Goal: Task Accomplishment & Management: Manage account settings

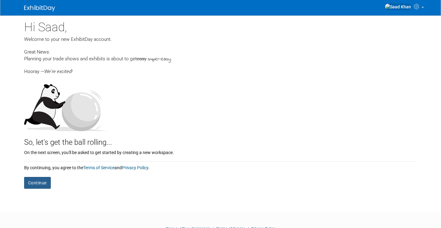
click at [45, 184] on button "Continue" at bounding box center [37, 183] width 27 height 12
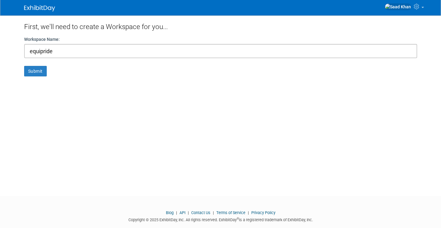
type input "equipride"
click at [24, 66] on button "Submit" at bounding box center [35, 71] width 23 height 11
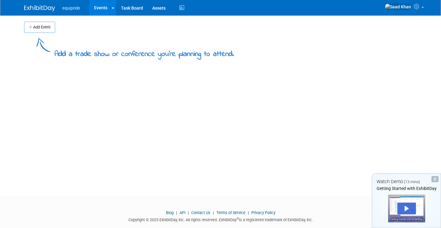
click at [37, 25] on button "Add Event" at bounding box center [39, 27] width 31 height 11
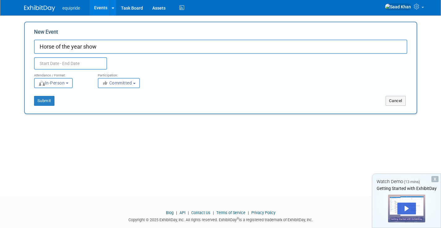
type input "Horse of the year show"
click at [74, 56] on div "Duplicate Event Warning" at bounding box center [220, 62] width 383 height 16
click at [66, 69] on input "text" at bounding box center [70, 63] width 73 height 12
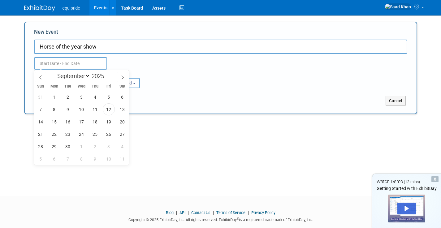
click at [124, 77] on icon at bounding box center [122, 77] width 4 height 4
select select "9"
click at [82, 109] on span "8" at bounding box center [82, 109] width 12 height 12
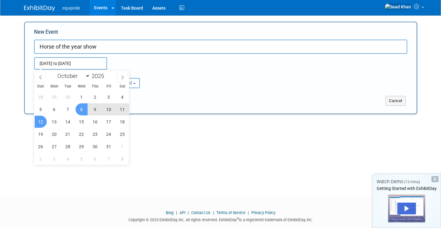
click at [41, 121] on span "12" at bounding box center [41, 122] width 12 height 12
type input "Oct 8, 2025 to Oct 12, 2025"
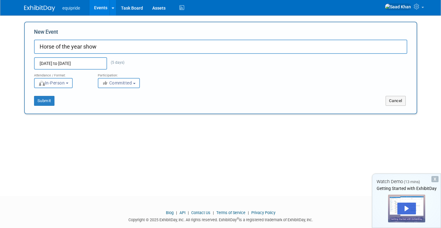
click at [65, 81] on span "In-Person" at bounding box center [51, 82] width 27 height 5
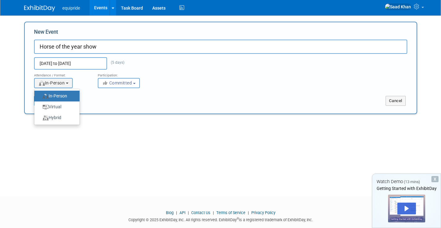
click at [102, 112] on div "New Event Horse of the year show Oct 8, 2025 to Oct 12, 2025 (5 days) Duplicate…" at bounding box center [220, 68] width 393 height 93
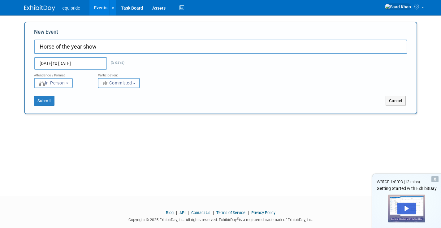
click at [115, 84] on span "Committed" at bounding box center [117, 82] width 30 height 5
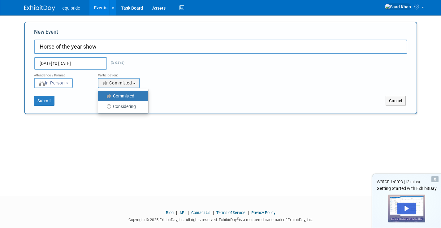
click at [92, 122] on div "Add Event Add a trade show or conference you're planning to attend. New Event H…" at bounding box center [220, 100] width 402 height 170
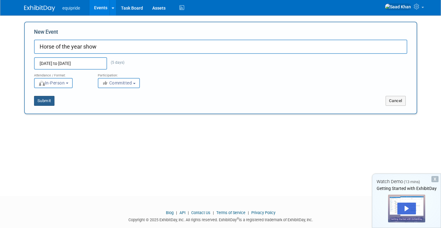
click at [46, 100] on button "Submit" at bounding box center [44, 101] width 20 height 10
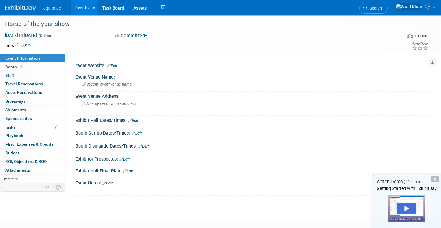
click at [113, 67] on link "Edit" at bounding box center [112, 66] width 10 height 4
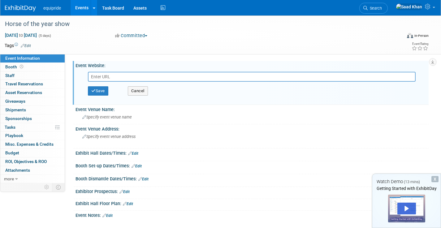
paste input "[URL][DOMAIN_NAME]"
type input "[URL][DOMAIN_NAME]"
click at [112, 119] on span "Specify event venue name" at bounding box center [107, 117] width 50 height 5
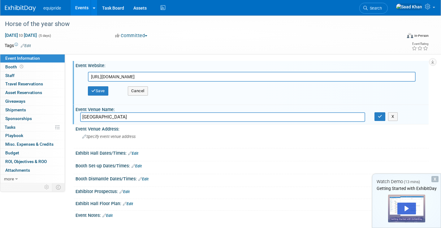
click at [145, 117] on input "[GEOGRAPHIC_DATA]" at bounding box center [222, 117] width 285 height 10
click at [138, 117] on input "[GEOGRAPHIC_DATA]" at bounding box center [222, 117] width 285 height 10
type input "National exhibition centre Birmingham"
click at [132, 136] on span "Specify event venue address" at bounding box center [108, 136] width 53 height 5
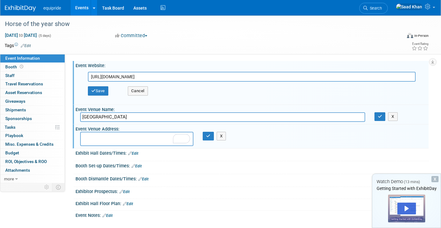
paste textarea "Pendigo Way, Marston Green, Birmingham B40 1NT"
type textarea "Pendigo Way, Marston Green, Birmingham B40 1NT"
click at [209, 139] on button "button" at bounding box center [208, 136] width 11 height 9
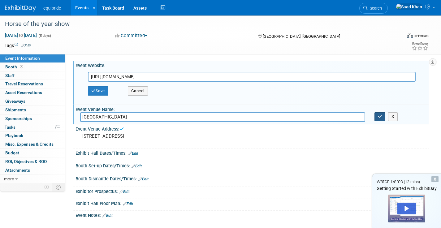
click at [378, 118] on icon "button" at bounding box center [380, 117] width 4 height 4
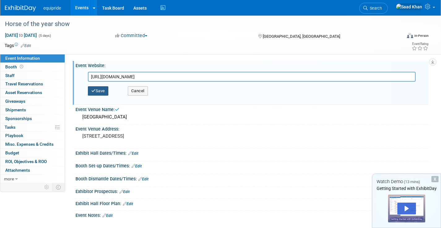
click at [96, 92] on button "Save" at bounding box center [98, 90] width 20 height 9
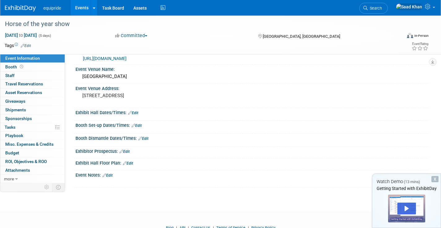
scroll to position [15, 0]
click at [355, 16] on div at bounding box center [200, 17] width 394 height 5
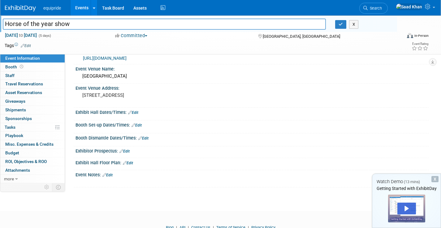
click at [205, 37] on div "Committed Committed Considering Not Going" at bounding box center [180, 35] width 135 height 7
click at [434, 181] on div "X" at bounding box center [434, 179] width 7 height 6
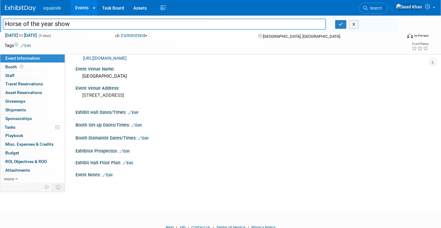
click at [140, 125] on link "Edit" at bounding box center [137, 125] width 10 height 4
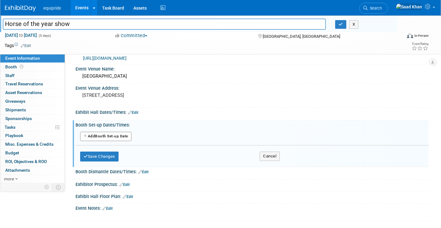
click at [118, 133] on button "Add Another Booth Set-up Date" at bounding box center [105, 136] width 51 height 9
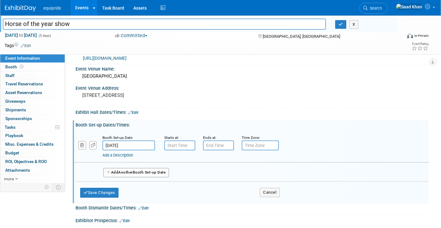
click at [115, 144] on input "[DATE]" at bounding box center [128, 146] width 53 height 10
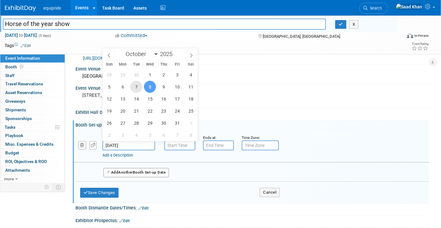
click at [138, 85] on span "7" at bounding box center [136, 87] width 12 height 12
type input "Oct 7, 2025"
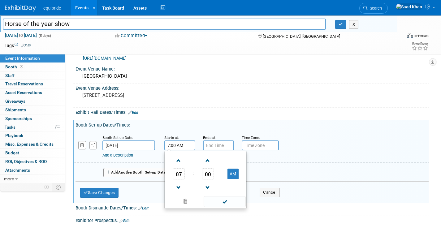
click at [172, 143] on input "7:00 AM" at bounding box center [179, 146] width 31 height 10
click at [179, 163] on span at bounding box center [178, 160] width 11 height 11
click at [181, 184] on span at bounding box center [178, 187] width 11 height 11
click at [177, 161] on span at bounding box center [178, 160] width 11 height 11
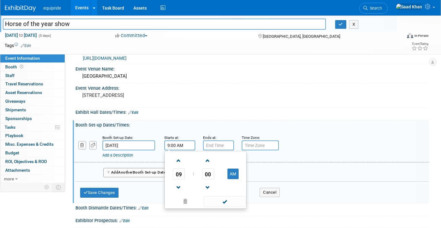
click at [177, 161] on span at bounding box center [178, 160] width 11 height 11
type input "10:00 AM"
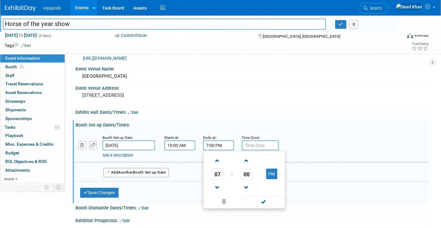
click at [214, 149] on input "7:00 PM" at bounding box center [218, 146] width 31 height 10
click at [217, 188] on span at bounding box center [217, 187] width 11 height 11
click at [216, 160] on span at bounding box center [217, 160] width 11 height 11
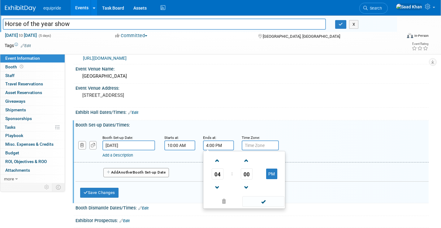
type input "5:00 PM"
click at [255, 149] on input "text" at bounding box center [260, 146] width 37 height 10
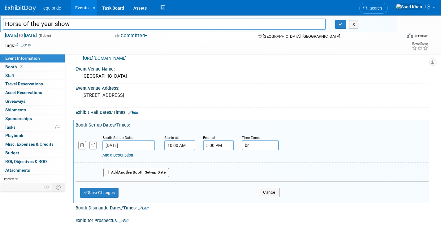
type input "b"
click at [261, 146] on input "GMT" at bounding box center [260, 146] width 37 height 10
type input "GMT"
click at [344, 132] on div "Booth Set-up Date: Oct 7, 2025 Starts at: 10:00 AM Ends at: 5:00 PM Time Zone: …" at bounding box center [251, 147] width 355 height 32
click at [106, 190] on button "Save Changes" at bounding box center [99, 193] width 38 height 10
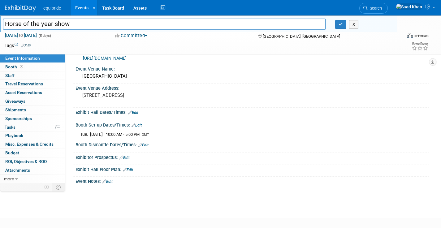
click at [142, 145] on icon at bounding box center [140, 145] width 4 height 4
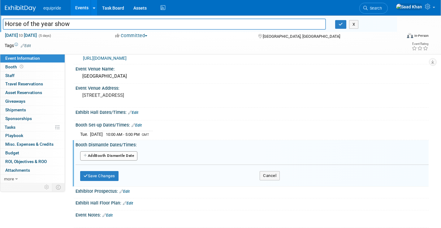
click at [116, 154] on button "Add Another Booth Dismantle Date" at bounding box center [108, 155] width 57 height 9
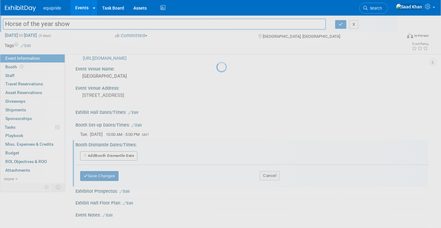
click at [216, 154] on div at bounding box center [220, 114] width 9 height 228
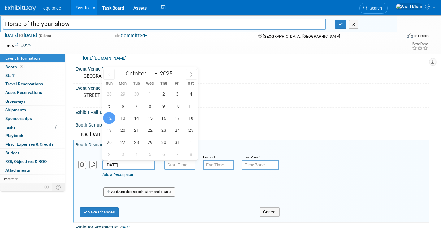
click at [131, 167] on input "Oct 12, 2025" at bounding box center [128, 165] width 53 height 10
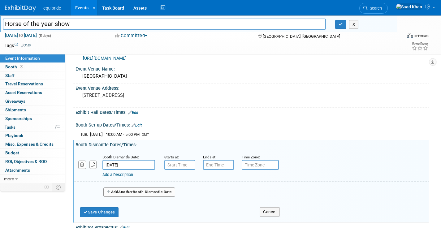
click at [148, 179] on div "Booth Dismantle Date: Oct 12, 2025 Starts at: Ends at: Time Zone: Apply to all …" at bounding box center [251, 166] width 355 height 32
click at [174, 162] on input "7:00 AM" at bounding box center [179, 165] width 31 height 10
click at [230, 190] on button "AM" at bounding box center [232, 193] width 11 height 11
type input "7:00 PM"
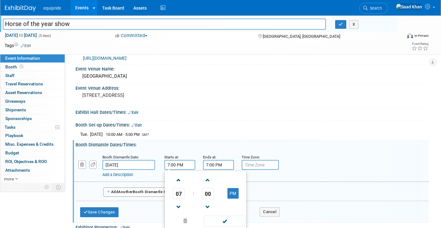
click at [221, 166] on input "7:00 PM" at bounding box center [218, 165] width 31 height 10
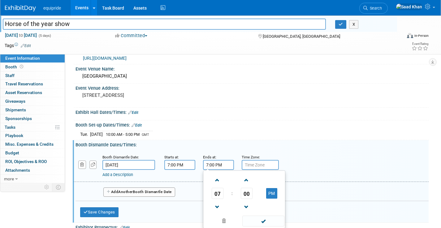
click at [219, 184] on span at bounding box center [217, 180] width 11 height 11
click at [220, 175] on span at bounding box center [217, 180] width 11 height 11
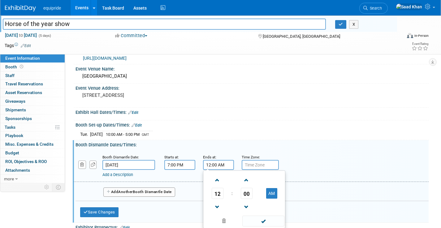
click at [267, 196] on button "AM" at bounding box center [271, 193] width 11 height 11
type input "12:00 PM"
click at [319, 192] on div "Add Another Booth Dismantle Date" at bounding box center [252, 190] width 353 height 16
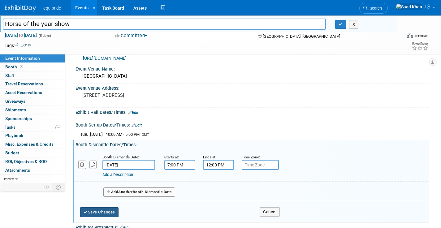
click at [105, 214] on button "Save Changes" at bounding box center [99, 212] width 38 height 10
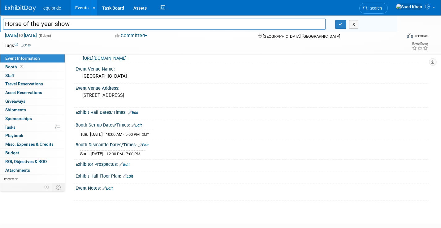
click at [15, 65] on span "Booth" at bounding box center [14, 66] width 19 height 5
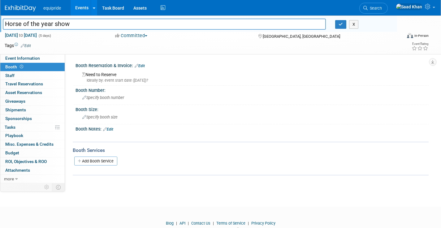
click at [96, 116] on span "Specify booth size" at bounding box center [99, 117] width 35 height 5
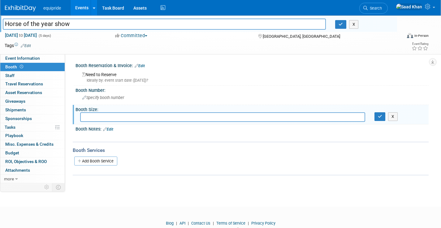
click at [42, 59] on link "Event Information" at bounding box center [32, 58] width 64 height 8
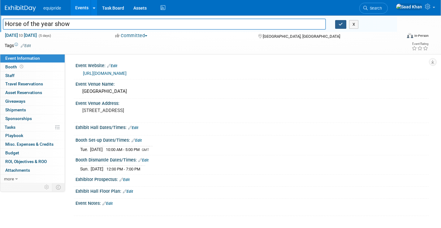
click at [340, 22] on icon "button" at bounding box center [341, 24] width 4 height 4
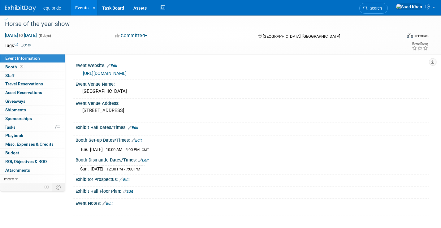
click at [92, 10] on link at bounding box center [94, 7] width 6 height 15
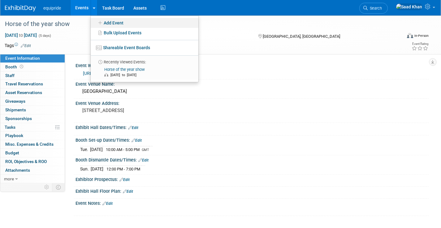
click at [101, 23] on icon at bounding box center [100, 23] width 7 height 4
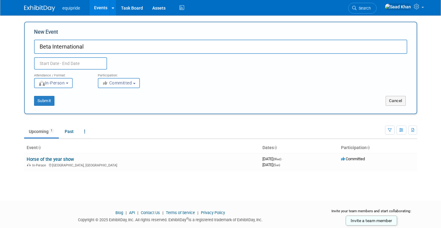
type input "Beta International"
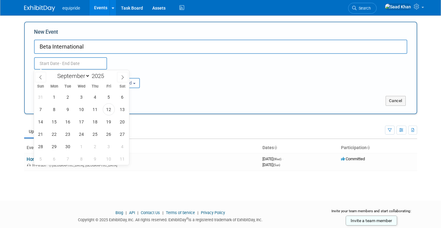
click at [91, 63] on input "text" at bounding box center [70, 63] width 73 height 12
click at [121, 78] on icon at bounding box center [122, 77] width 4 height 4
click at [41, 75] on span at bounding box center [40, 77] width 11 height 11
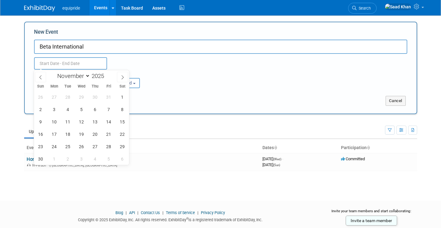
click at [39, 77] on icon at bounding box center [40, 77] width 4 height 4
click at [42, 78] on span at bounding box center [40, 77] width 11 height 11
select select "8"
click at [42, 145] on span "28" at bounding box center [41, 147] width 12 height 12
click at [57, 146] on span "29" at bounding box center [54, 147] width 12 height 12
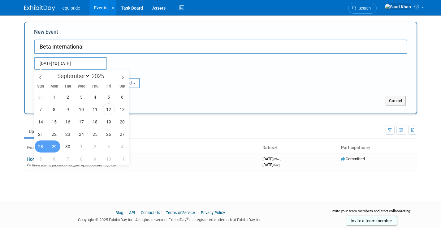
type input "[DATE] to [DATE]"
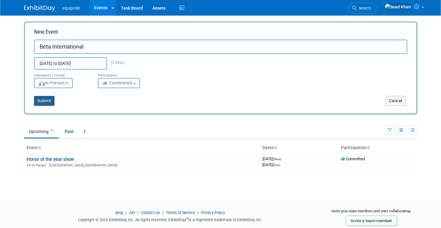
click at [52, 99] on button "Submit" at bounding box center [44, 101] width 20 height 10
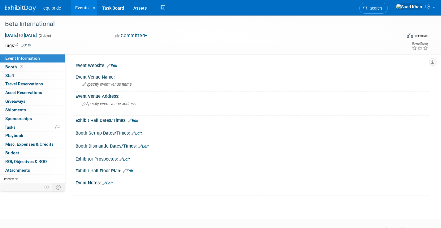
click at [118, 66] on div "Event Website: Edit" at bounding box center [252, 65] width 353 height 8
click at [123, 67] on div "Event Website: Edit" at bounding box center [252, 65] width 353 height 8
click at [119, 68] on div at bounding box center [252, 69] width 344 height 2
click at [112, 63] on div "Event Website: Edit" at bounding box center [252, 65] width 353 height 8
click at [121, 65] on div "Event Website: Edit" at bounding box center [252, 65] width 353 height 8
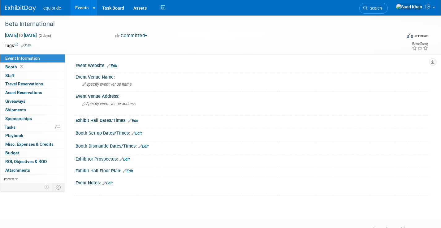
click at [115, 66] on link "Edit" at bounding box center [112, 66] width 10 height 4
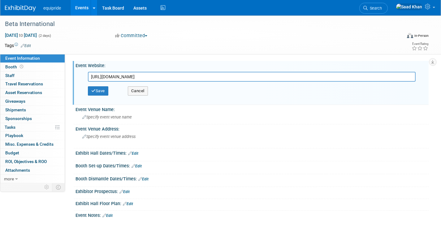
type input "https://www.beta-int.com/"
click at [99, 96] on button "Save" at bounding box center [98, 90] width 20 height 9
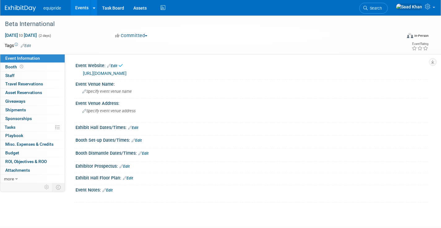
click at [106, 94] on div "Specify event venue name" at bounding box center [252, 92] width 344 height 10
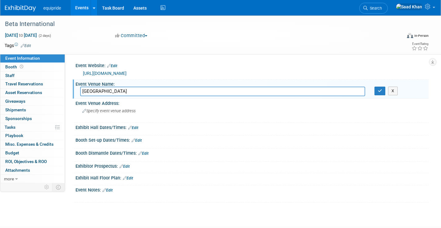
type input "National exhibition centre"
click at [113, 113] on span "Specify event venue address" at bounding box center [108, 111] width 53 height 5
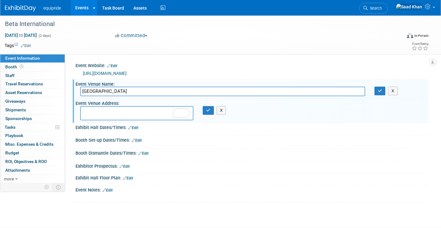
paste textarea "Exhibition centre in Marston Green, England"
type textarea "Exhibition centre in Marston Green, England"
click at [203, 109] on button "button" at bounding box center [208, 110] width 11 height 9
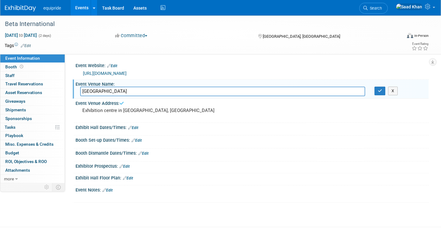
click at [135, 128] on link "Edit" at bounding box center [133, 128] width 10 height 4
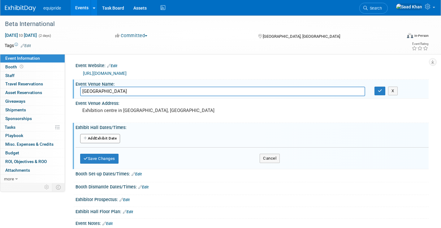
click at [107, 140] on button "Add Another Exhibit Date" at bounding box center [100, 138] width 40 height 9
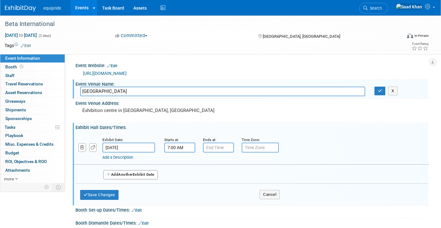
click at [171, 145] on input "7:00 AM" at bounding box center [179, 148] width 31 height 10
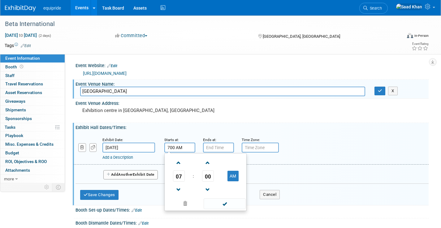
click at [178, 159] on span at bounding box center [178, 163] width 11 height 11
type input "9:00 AM"
click at [213, 145] on input "7:00 PM" at bounding box center [218, 148] width 31 height 10
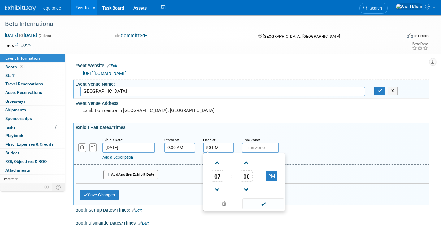
click at [215, 189] on span at bounding box center [217, 189] width 11 height 11
type input "5:00 PM"
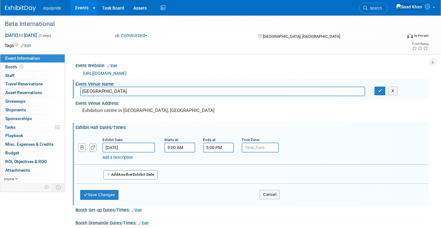
click at [306, 161] on div "Exhibit Date: Sep 28, 2025 Starts at: 9:00 AM Ends at: 5:00 PM Time Zone: Apply…" at bounding box center [251, 149] width 355 height 32
click at [130, 174] on span "Another" at bounding box center [125, 174] width 15 height 4
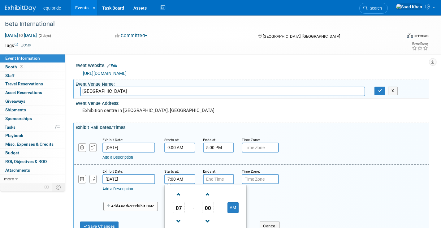
click at [172, 180] on input "7:00 AM" at bounding box center [179, 179] width 31 height 10
click at [180, 196] on span at bounding box center [178, 194] width 11 height 11
type input "9:00 AM"
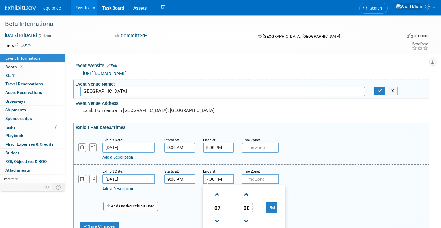
click at [212, 178] on input "7:00 PM" at bounding box center [218, 179] width 31 height 10
click at [214, 193] on span at bounding box center [217, 194] width 11 height 11
click at [214, 219] on span at bounding box center [217, 221] width 11 height 11
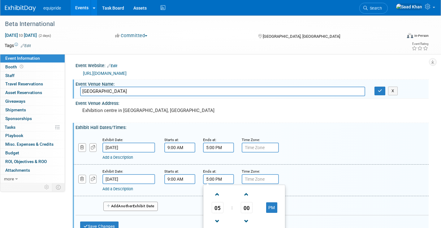
click at [275, 209] on button "PM" at bounding box center [271, 207] width 11 height 11
type input "5:00 AM"
click at [313, 179] on div "Add a Description Description:" at bounding box center [251, 180] width 364 height 24
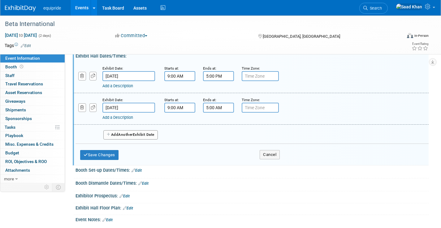
scroll to position [74, 0]
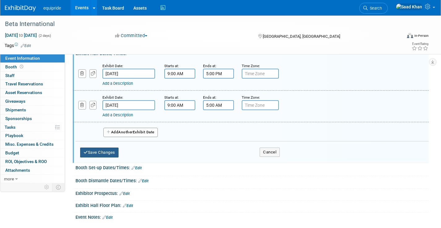
click at [100, 151] on button "Save Changes" at bounding box center [99, 153] width 38 height 10
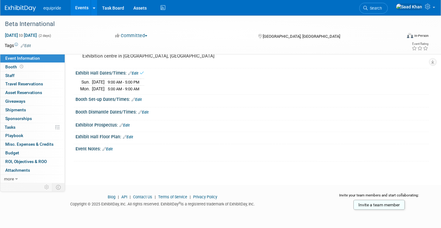
scroll to position [54, 0]
click at [142, 99] on link "Edit" at bounding box center [137, 100] width 10 height 4
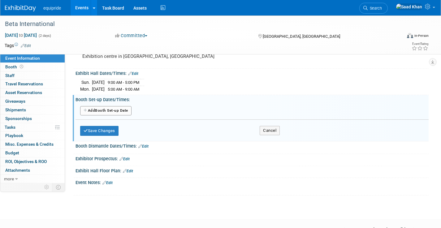
click at [106, 118] on div "Add Another Booth Set-up Date" at bounding box center [252, 112] width 353 height 15
click at [103, 112] on button "Add Another Booth Set-up Date" at bounding box center [105, 110] width 51 height 9
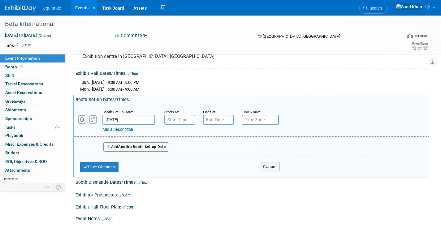
click at [117, 121] on input "[DATE]" at bounding box center [128, 120] width 53 height 10
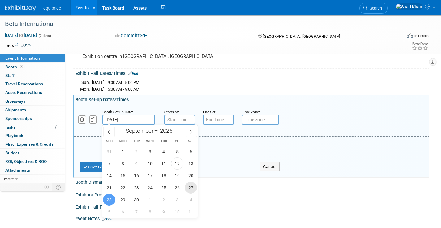
click at [192, 187] on span "27" at bounding box center [191, 188] width 12 height 12
type input "Sep 27, 2025"
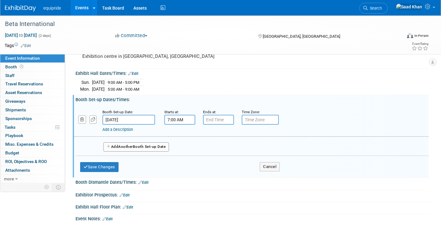
click at [180, 121] on input "7:00 AM" at bounding box center [179, 120] width 31 height 10
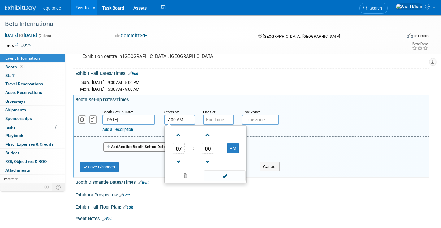
click at [177, 134] on span at bounding box center [178, 135] width 11 height 11
type input "10:00 AM"
click at [208, 123] on input "7:00 PM" at bounding box center [218, 120] width 31 height 10
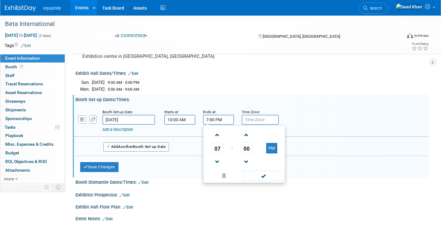
click at [221, 163] on span at bounding box center [217, 162] width 11 height 11
type input "3:00 PM"
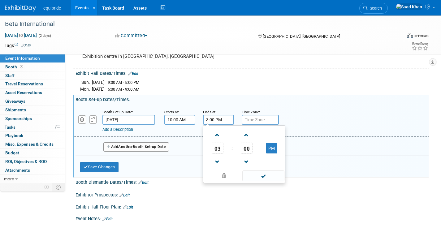
click at [266, 176] on span at bounding box center [263, 176] width 42 height 11
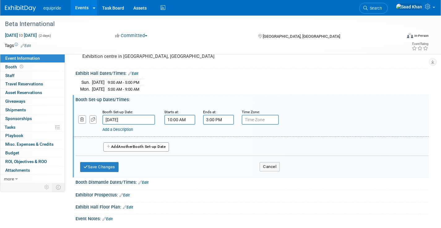
click at [154, 145] on button "Add Another Booth Set-up Date" at bounding box center [136, 146] width 66 height 9
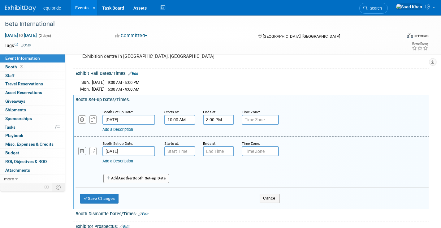
click at [84, 150] on button "button" at bounding box center [82, 151] width 8 height 8
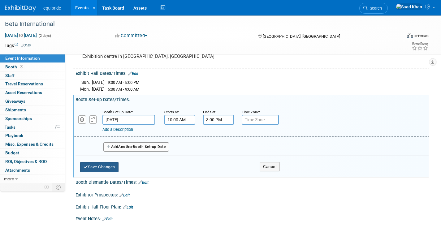
click at [96, 169] on button "Save Changes" at bounding box center [99, 167] width 38 height 10
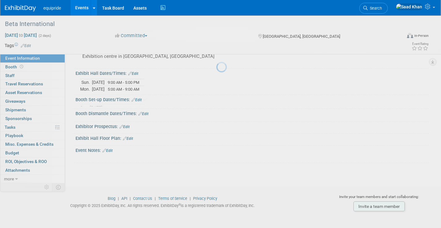
scroll to position [53, 0]
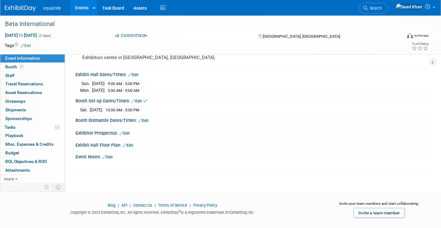
click at [150, 122] on div "Booth Dismantle Dates/Times: Edit" at bounding box center [252, 120] width 353 height 8
click at [147, 121] on link "Edit" at bounding box center [143, 121] width 10 height 4
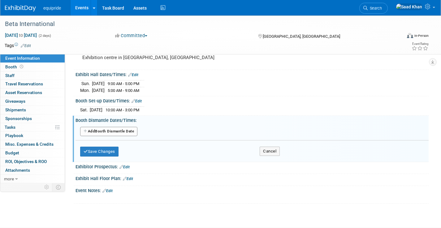
click at [126, 132] on button "Add Another Booth Dismantle Date" at bounding box center [108, 131] width 57 height 9
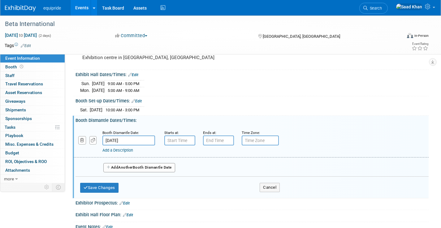
click at [136, 141] on input "[DATE]" at bounding box center [128, 141] width 53 height 10
click at [193, 166] on div "Add Another Booth Dismantle Date" at bounding box center [252, 166] width 353 height 16
click at [180, 142] on input "7:00 AM" at bounding box center [179, 141] width 31 height 10
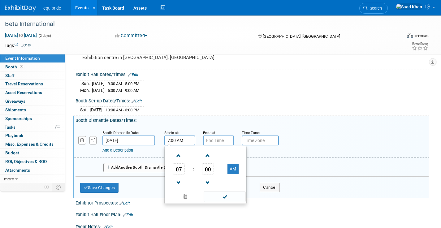
click at [183, 180] on span at bounding box center [178, 182] width 11 height 11
click at [236, 173] on button "AM" at bounding box center [232, 169] width 11 height 11
type input "5:00 PM"
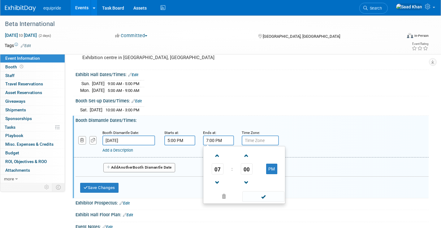
click at [218, 137] on input "7:00 PM" at bounding box center [218, 141] width 31 height 10
click at [215, 160] on span at bounding box center [217, 155] width 11 height 11
click at [273, 169] on button "PM" at bounding box center [271, 169] width 11 height 11
type input "9:00 AM"
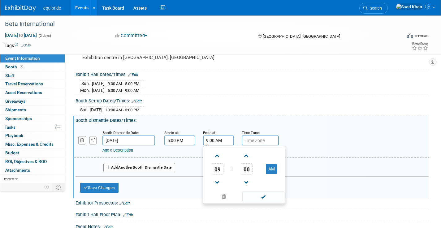
click at [294, 136] on div "Add a Description Description:" at bounding box center [251, 141] width 364 height 24
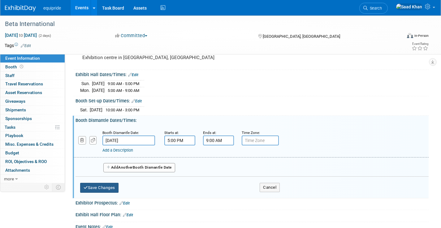
click at [109, 189] on button "Save Changes" at bounding box center [99, 188] width 38 height 10
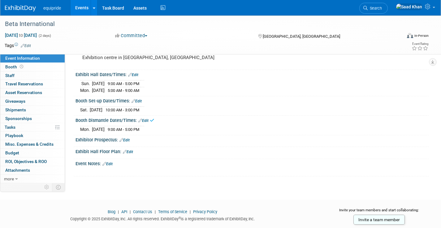
click at [125, 140] on link "Edit" at bounding box center [124, 140] width 10 height 4
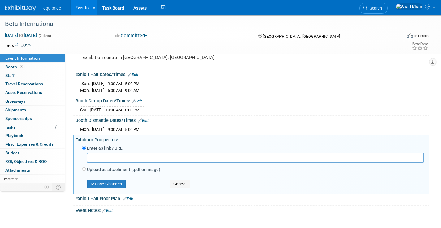
click at [129, 200] on link "Edit" at bounding box center [128, 199] width 10 height 4
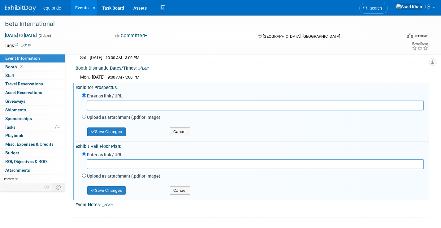
scroll to position [112, 0]
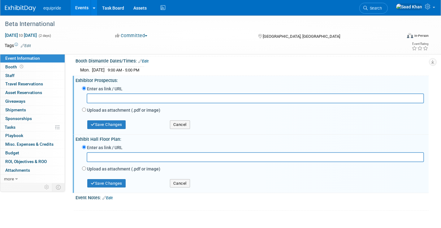
paste input "https://www.beta-int.com/floorplan"
type input "https://www.beta-int.com/floorplan"
click at [113, 184] on button "Save Changes" at bounding box center [106, 183] width 38 height 9
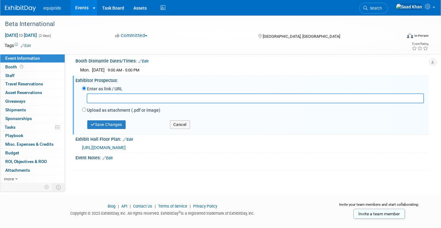
click at [28, 69] on link "Booth" at bounding box center [32, 67] width 64 height 8
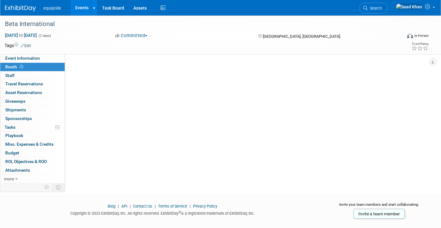
scroll to position [0, 0]
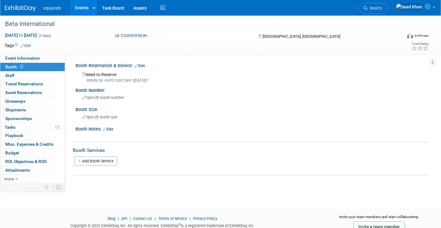
click at [95, 98] on span "Specify booth number" at bounding box center [103, 97] width 42 height 5
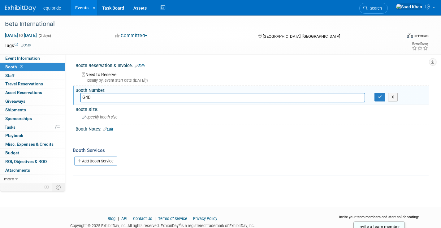
type input "G40"
click at [113, 118] on span "Specify booth size" at bounding box center [99, 117] width 35 height 5
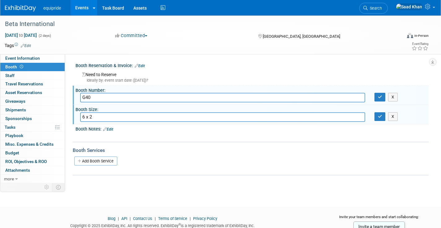
type input "6 x 2"
click at [99, 160] on link "Add Booth Service" at bounding box center [95, 161] width 43 height 9
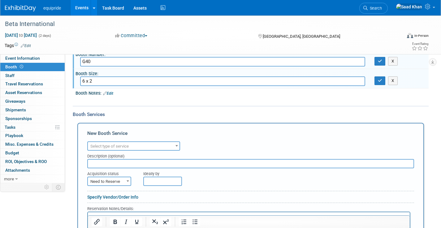
scroll to position [49, 0]
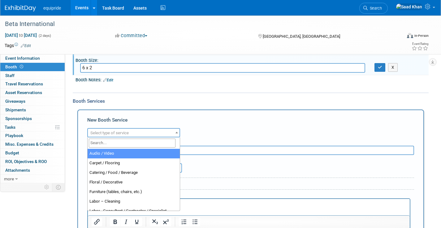
click at [159, 128] on span "Select type of service" at bounding box center [133, 132] width 93 height 9
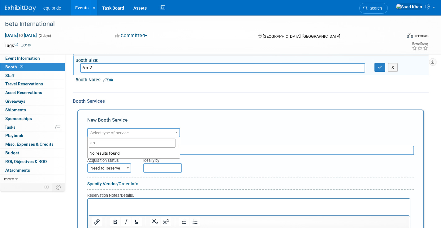
type input "s"
type input "w"
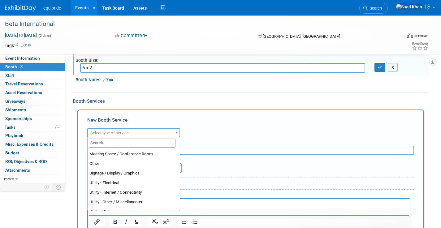
type input "s"
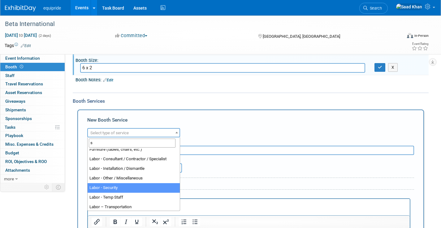
scroll to position [34, 0]
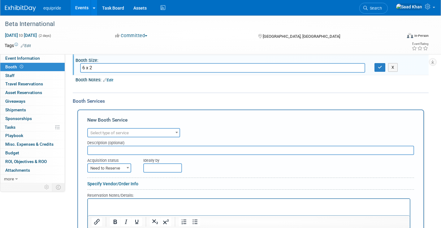
click at [197, 129] on div "Audio / Video Carpet / Flooring Catering / Food / Beverage Floral / Decorative …" at bounding box center [250, 132] width 327 height 11
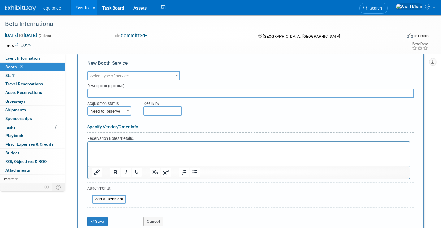
scroll to position [106, 0]
click at [16, 76] on link "0 Staff 0" at bounding box center [32, 75] width 64 height 8
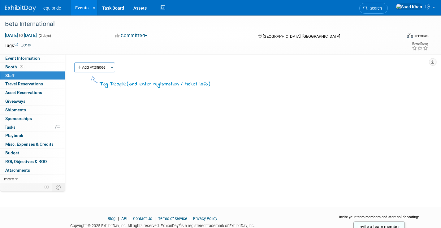
click at [93, 69] on button "Add Attendee" at bounding box center [91, 68] width 35 height 10
select select "d9982d68-a0d6-4356-a5c2-d0de07da4420"
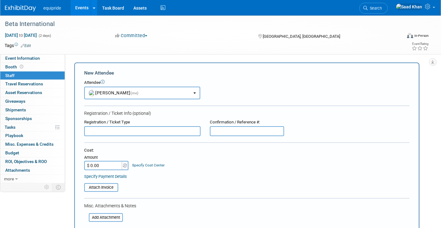
click at [142, 131] on input "text" at bounding box center [142, 131] width 116 height 10
click at [165, 110] on div "Registration / Ticket Info (optional)" at bounding box center [246, 113] width 325 height 6
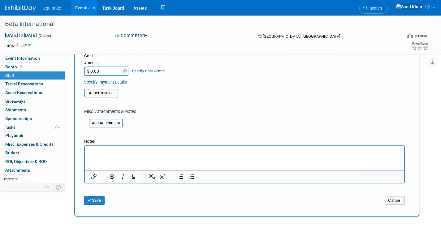
scroll to position [93, 0]
click at [119, 152] on p "Rich Text Area. Press ALT-0 for help." at bounding box center [245, 152] width 312 height 6
click at [119, 152] on p "Salesman/asssitant will only be there for first day" at bounding box center [245, 152] width 312 height 6
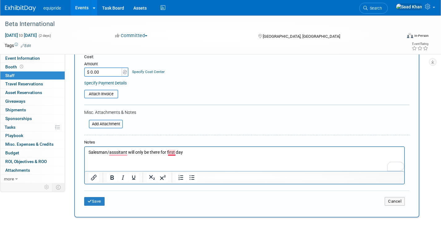
click at [171, 155] on p "Salesman/asssitant will only be there for first day" at bounding box center [245, 152] width 312 height 6
click at [116, 152] on p "Salesman/asssitant will only be there for the first day" at bounding box center [245, 152] width 312 height 6
click at [120, 156] on html "Salesman/asssitant will only be there for the first day" at bounding box center [244, 151] width 319 height 9
click at [118, 153] on p "Salesman/asssitant will only be there for the first day" at bounding box center [245, 152] width 312 height 6
click at [95, 202] on button "Save" at bounding box center [94, 201] width 20 height 9
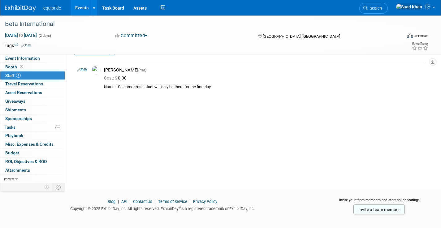
scroll to position [22, 0]
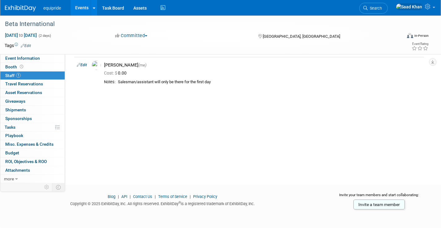
click at [362, 203] on link "Invite a team member" at bounding box center [378, 205] width 51 height 10
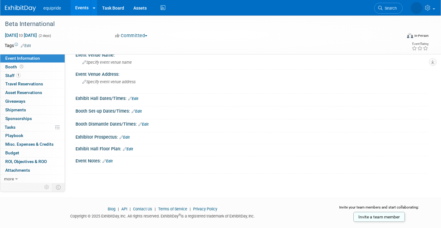
click at [33, 76] on link "1 Staff 1" at bounding box center [32, 75] width 64 height 8
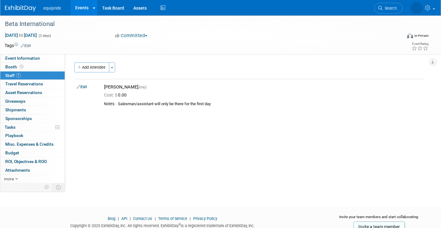
click at [102, 71] on button "Add Attendee" at bounding box center [91, 68] width 35 height 10
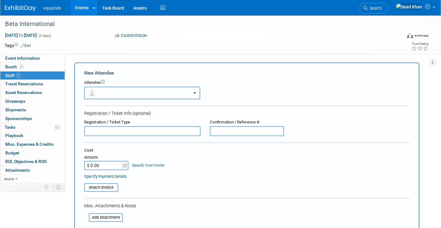
click at [129, 93] on button "button" at bounding box center [142, 93] width 116 height 13
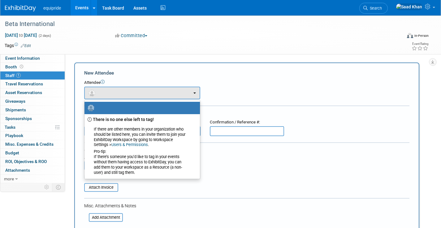
click at [136, 112] on label at bounding box center [141, 108] width 106 height 10
click at [85, 109] on input "radio" at bounding box center [83, 107] width 4 height 4
click at [237, 102] on form "New Attendee Attendee <img src="[URL][DOMAIN_NAME]" style="width: 22px; height:…" at bounding box center [246, 183] width 325 height 227
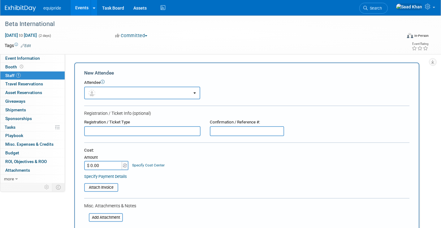
click at [37, 84] on span "Travel Reservations 0" at bounding box center [24, 83] width 38 height 5
